Goal: Information Seeking & Learning: Learn about a topic

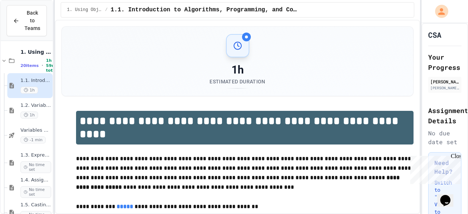
click at [29, 12] on span "Back to Teams" at bounding box center [32, 20] width 17 height 23
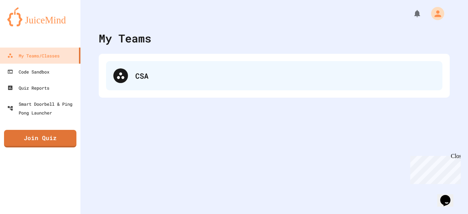
click at [178, 88] on div "CSA" at bounding box center [274, 75] width 337 height 29
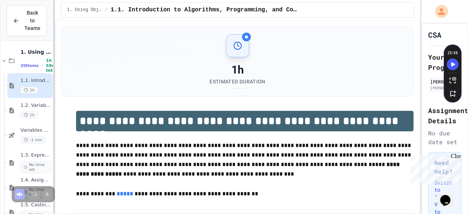
click at [67, 99] on div "**********" at bounding box center [234, 107] width 468 height 214
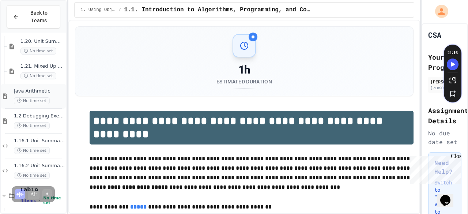
scroll to position [458, 0]
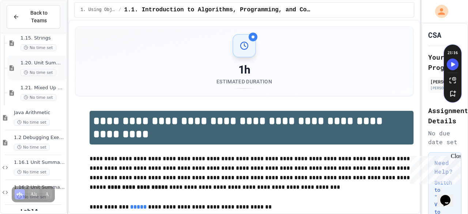
click at [36, 60] on span "1.20. Unit Summary 1b (1.7-1.15)" at bounding box center [42, 63] width 44 height 6
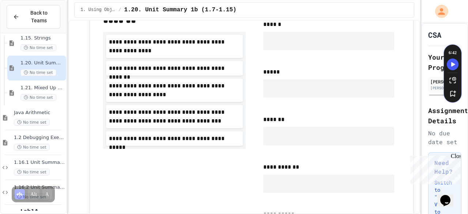
scroll to position [831, 0]
